Goal: Use online tool/utility

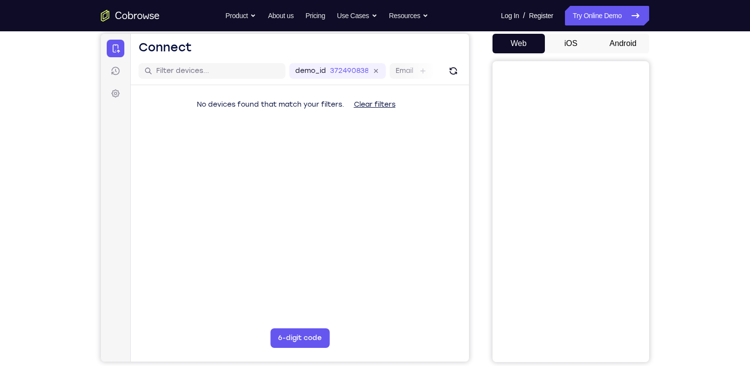
click at [623, 45] on button "Android" at bounding box center [623, 44] width 52 height 20
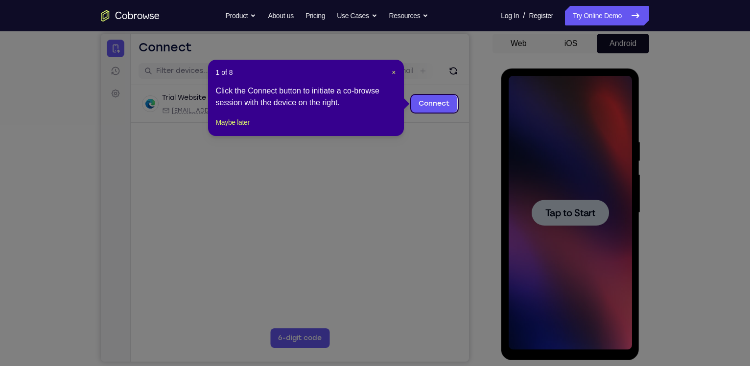
click at [389, 71] on header "1 of 8 ×" at bounding box center [306, 73] width 180 height 10
click at [394, 71] on span "×" at bounding box center [394, 73] width 4 height 8
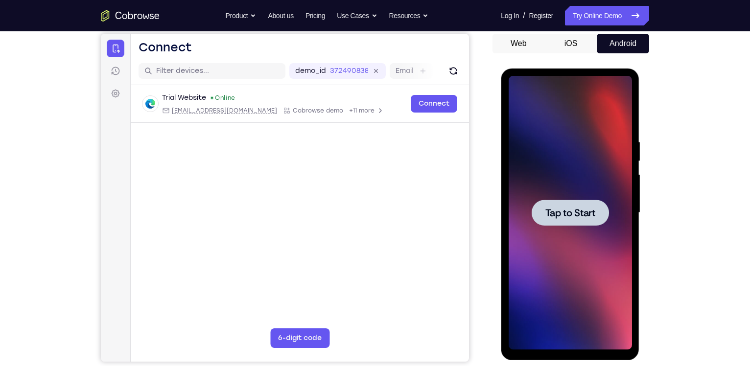
click at [578, 218] on span "Tap to Start" at bounding box center [570, 213] width 50 height 10
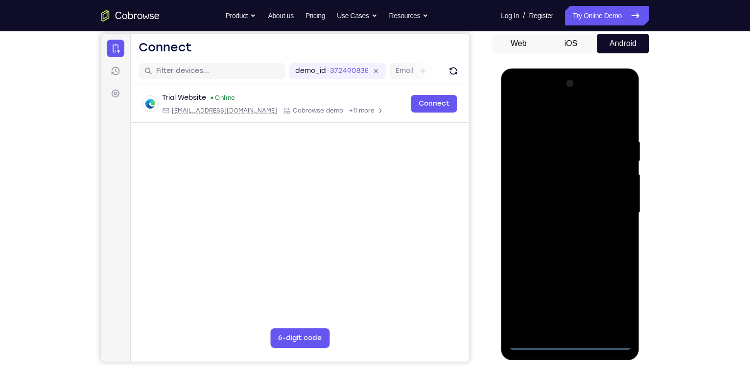
click at [566, 345] on div at bounding box center [569, 213] width 123 height 274
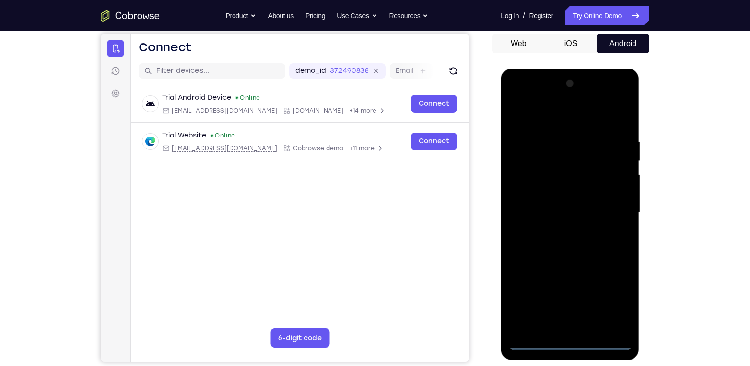
click at [616, 301] on div at bounding box center [569, 213] width 123 height 274
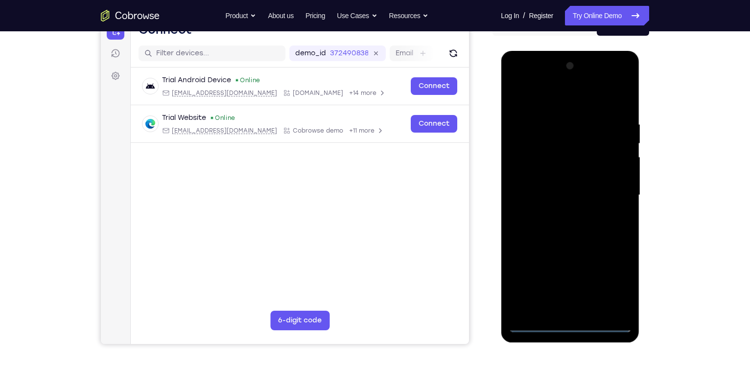
scroll to position [111, 0]
click at [574, 98] on div at bounding box center [569, 196] width 123 height 274
click at [528, 170] on div at bounding box center [569, 196] width 123 height 274
click at [564, 195] on div at bounding box center [569, 196] width 123 height 274
click at [568, 205] on div at bounding box center [569, 196] width 123 height 274
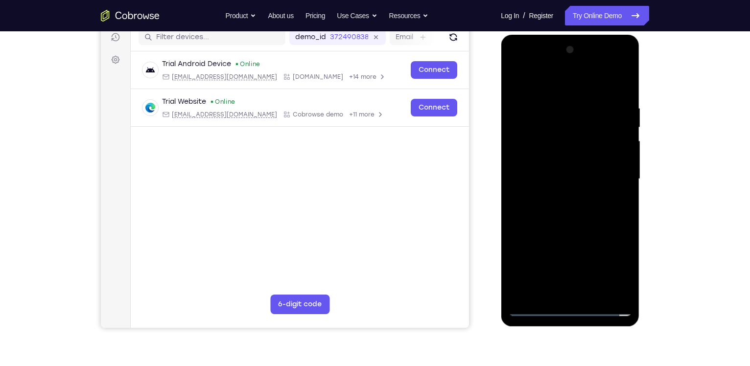
scroll to position [128, 0]
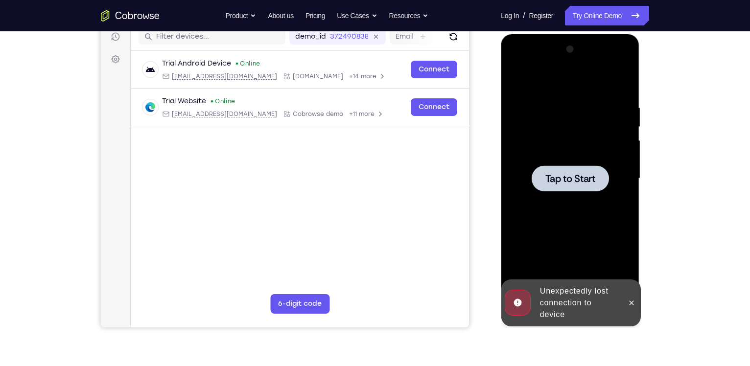
click at [643, 210] on div at bounding box center [571, 177] width 157 height 301
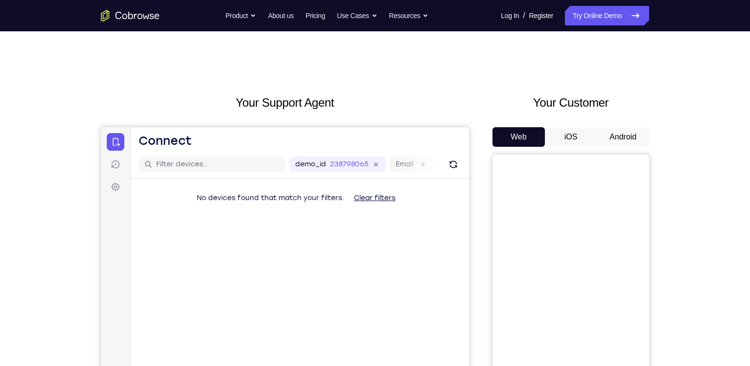
click at [628, 142] on button "Android" at bounding box center [623, 137] width 52 height 20
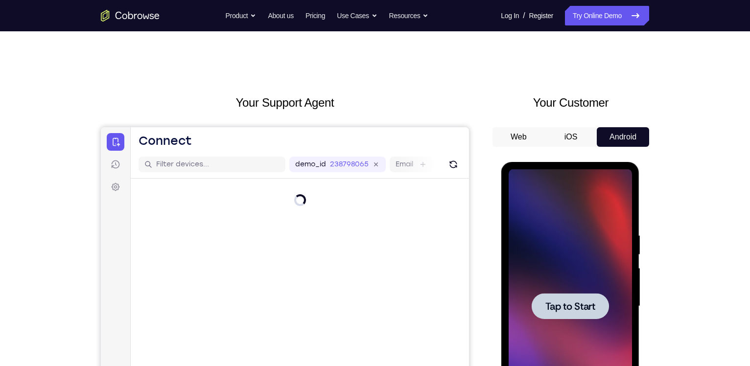
click at [602, 235] on div at bounding box center [569, 306] width 123 height 274
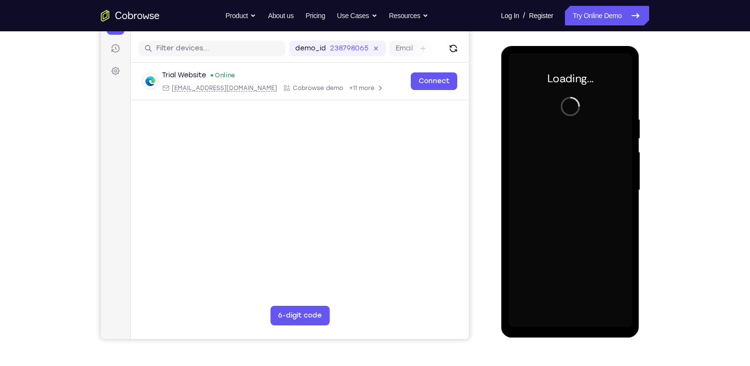
scroll to position [118, 0]
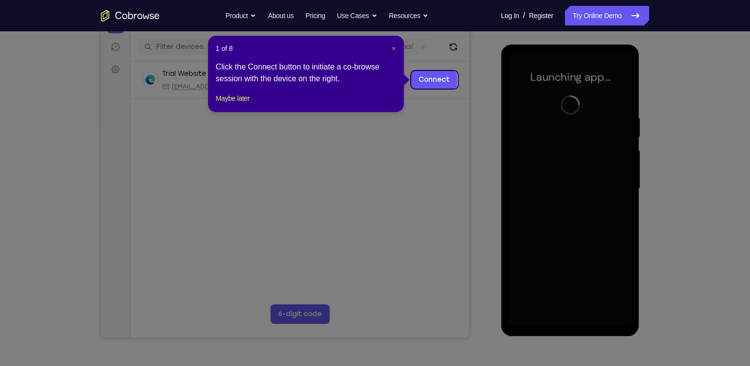
click at [392, 49] on span "×" at bounding box center [394, 49] width 4 height 8
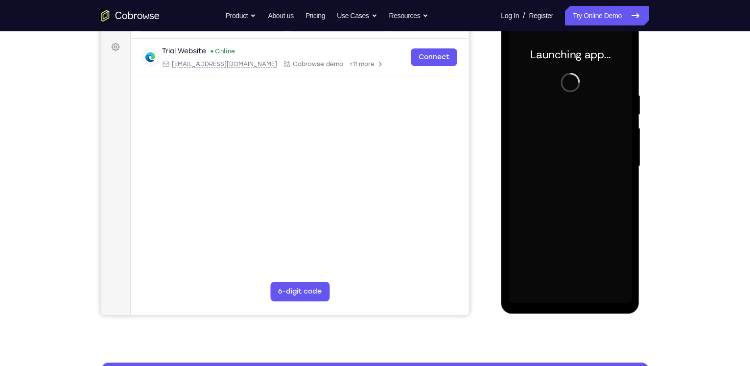
scroll to position [133, 0]
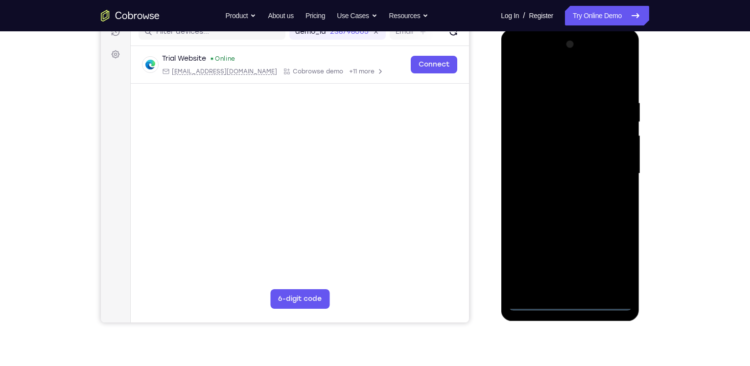
click at [572, 302] on div at bounding box center [569, 174] width 123 height 274
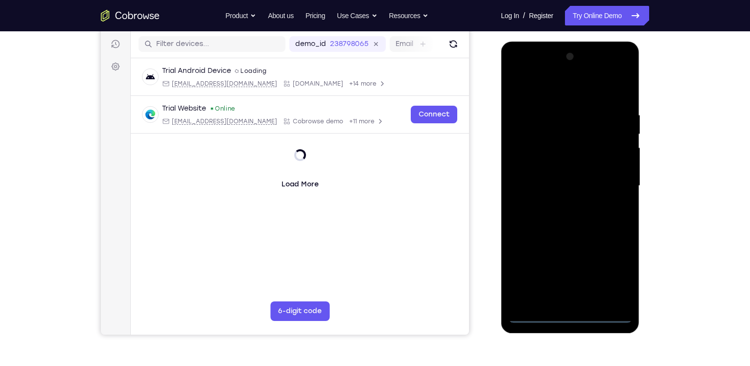
scroll to position [120, 0]
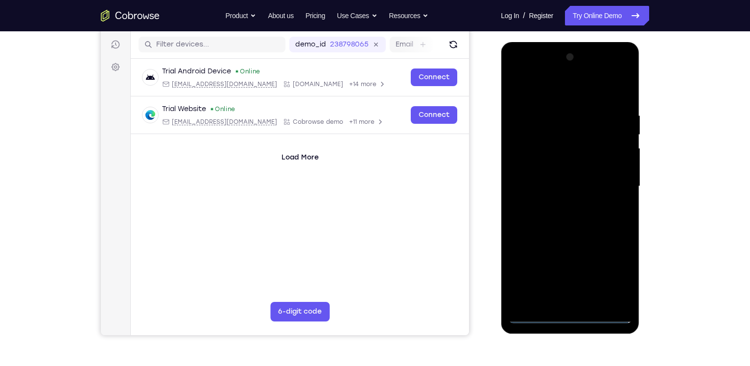
click at [542, 315] on div at bounding box center [569, 186] width 123 height 274
click at [613, 272] on div at bounding box center [569, 186] width 123 height 274
click at [562, 84] on div at bounding box center [569, 186] width 123 height 274
click at [527, 159] on div at bounding box center [569, 186] width 123 height 274
click at [547, 187] on div at bounding box center [569, 186] width 123 height 274
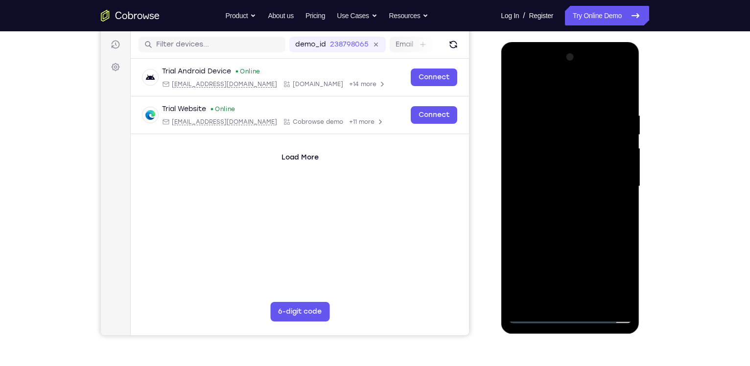
click at [571, 199] on div at bounding box center [569, 186] width 123 height 274
click at [590, 193] on div at bounding box center [569, 186] width 123 height 274
click at [549, 195] on div at bounding box center [569, 186] width 123 height 274
click at [577, 203] on div at bounding box center [569, 186] width 123 height 274
click at [568, 226] on div at bounding box center [569, 186] width 123 height 274
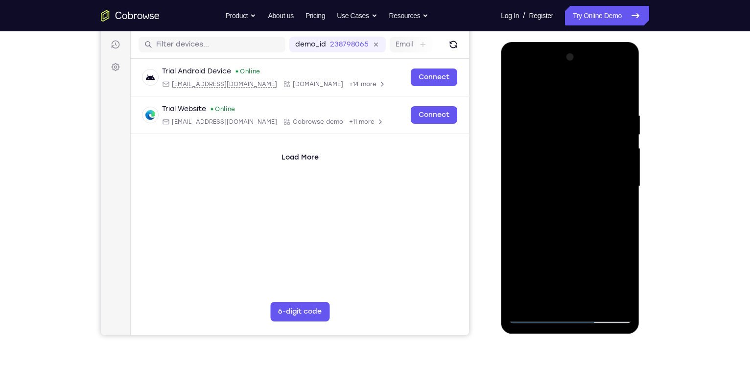
click at [622, 72] on div at bounding box center [569, 186] width 123 height 274
click at [601, 255] on div at bounding box center [569, 186] width 123 height 274
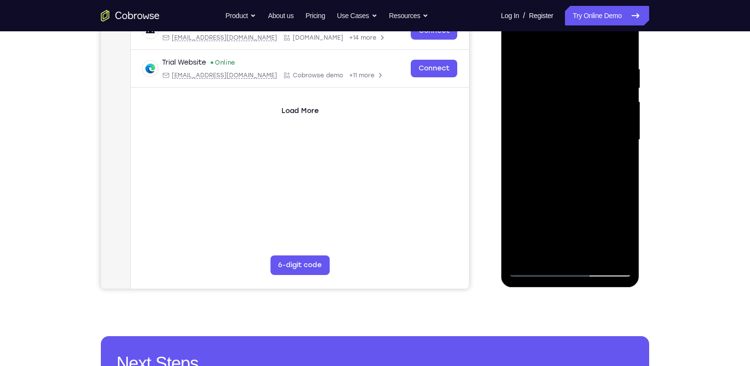
scroll to position [170, 0]
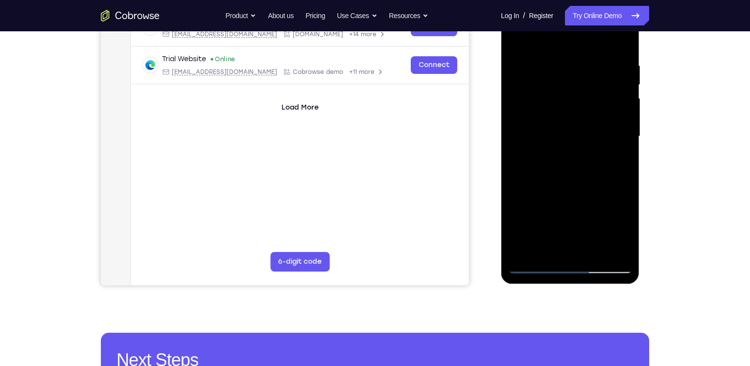
click at [610, 153] on div at bounding box center [569, 137] width 123 height 274
drag, startPoint x: 545, startPoint y: 135, endPoint x: 549, endPoint y: 208, distance: 73.1
click at [549, 208] on div at bounding box center [569, 137] width 123 height 274
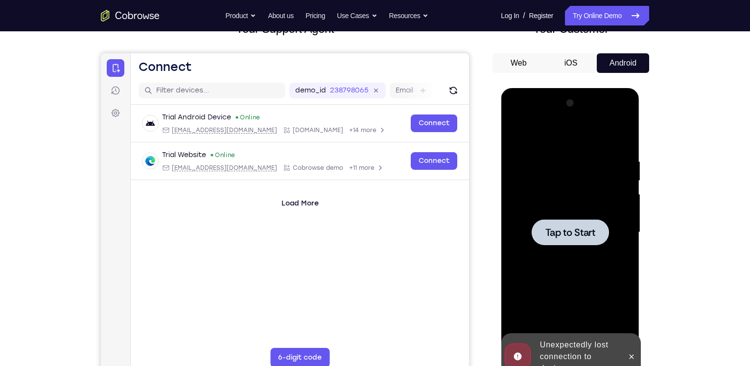
scroll to position [54, 0]
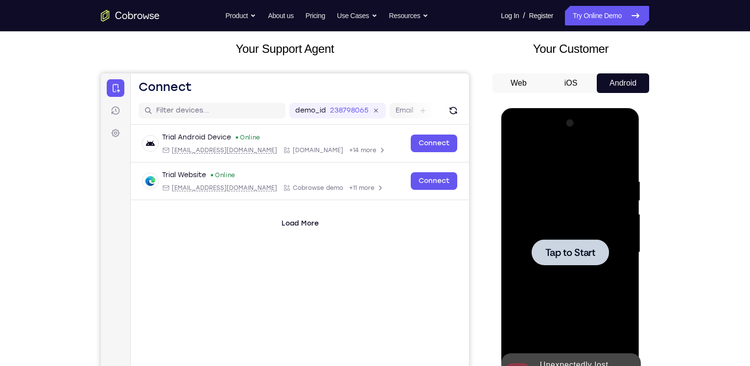
click at [563, 236] on div at bounding box center [569, 253] width 123 height 274
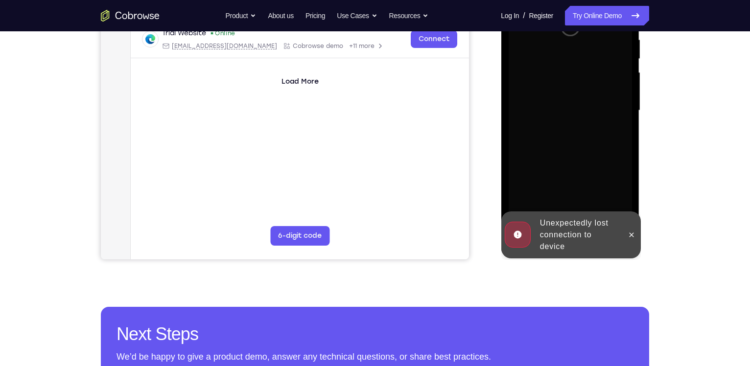
scroll to position [196, 0]
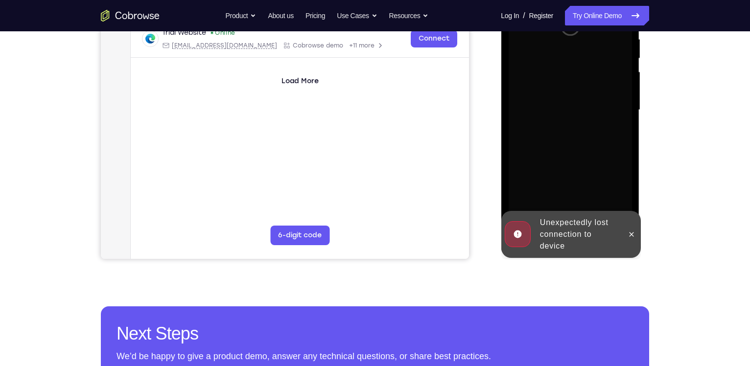
click at [619, 225] on div "Unexpectedly lost connection to device" at bounding box center [579, 234] width 86 height 43
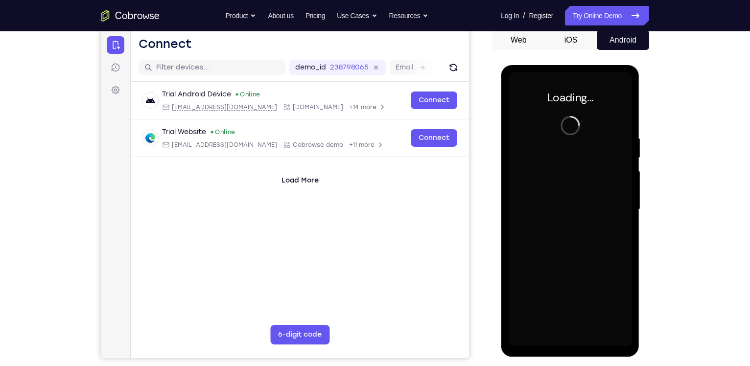
scroll to position [94, 0]
